Goal: Check status: Check status

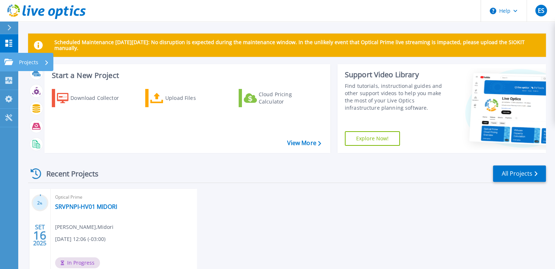
click at [7, 61] on icon at bounding box center [8, 62] width 9 height 6
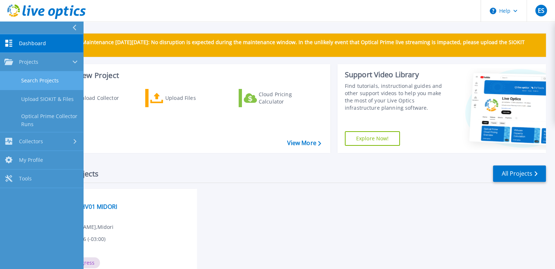
click at [48, 77] on link "Search Projects" at bounding box center [41, 80] width 83 height 19
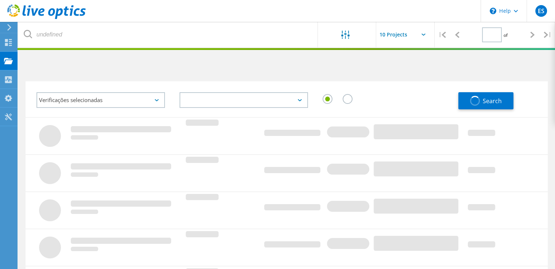
type input "1"
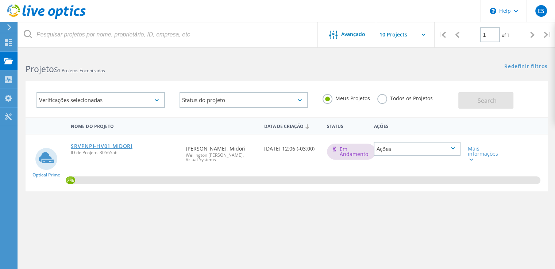
click at [108, 145] on link "SRVPNPI-HV01 MIDORI" at bounding box center [101, 146] width 61 height 5
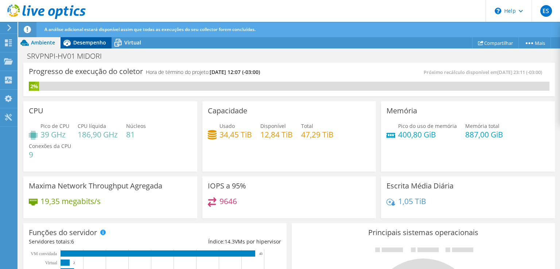
click at [92, 44] on span "Desempenho" at bounding box center [89, 42] width 33 height 7
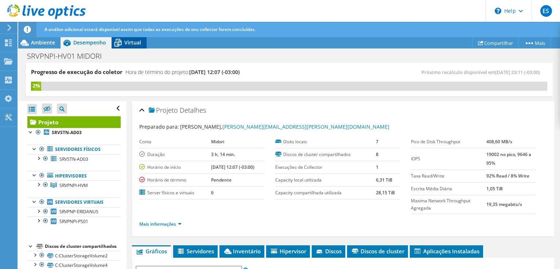
click at [125, 44] on span "Virtual" at bounding box center [132, 42] width 17 height 7
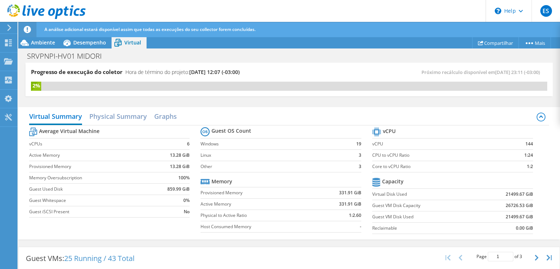
scroll to position [73, 0]
click at [88, 38] on div "Desempenho" at bounding box center [86, 43] width 51 height 12
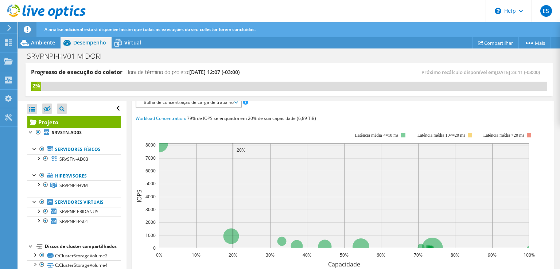
scroll to position [0, 0]
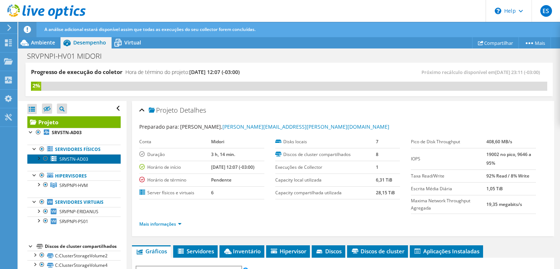
click at [88, 160] on link "SRVSTN-AD03" at bounding box center [73, 158] width 93 height 9
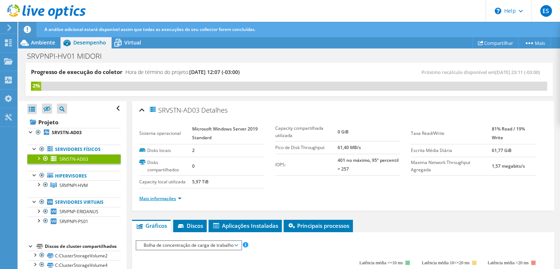
click at [169, 196] on link "Mais informações" at bounding box center [160, 198] width 42 height 6
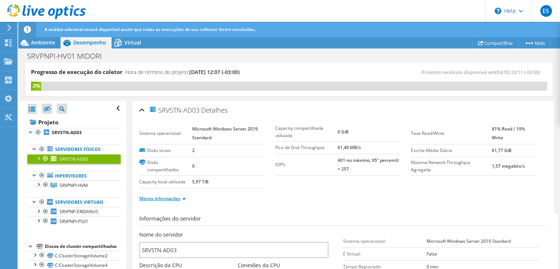
click at [169, 196] on link "Menos informações" at bounding box center [162, 198] width 47 height 6
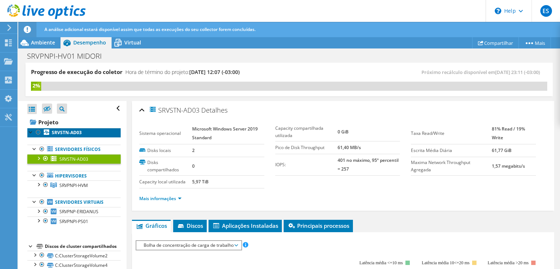
click at [58, 135] on b "SRVSTN-AD03" at bounding box center [67, 132] width 30 height 6
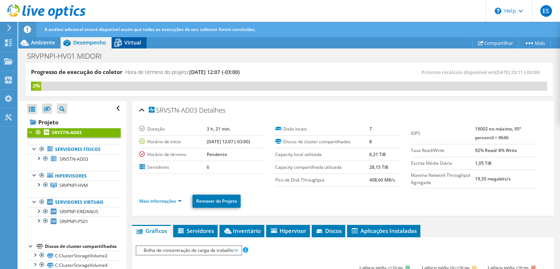
click at [124, 43] on span "Virtual" at bounding box center [132, 42] width 17 height 7
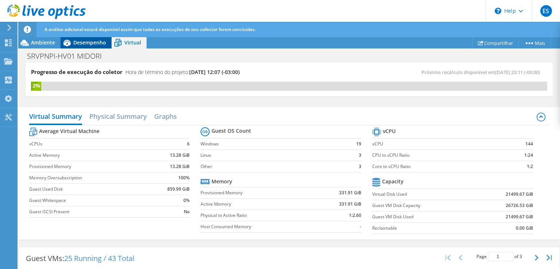
click at [96, 40] on span "Desempenho" at bounding box center [89, 42] width 33 height 7
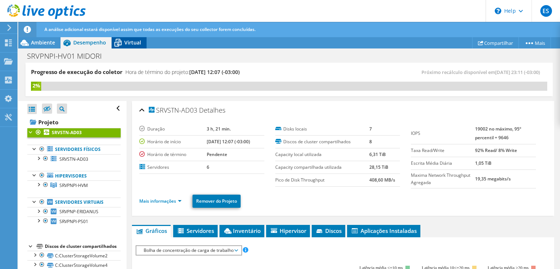
click at [133, 41] on span "Virtual" at bounding box center [132, 42] width 17 height 7
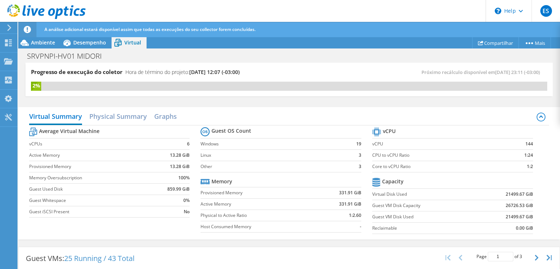
scroll to position [206, 0]
